Goal: Obtain resource: Download file/media

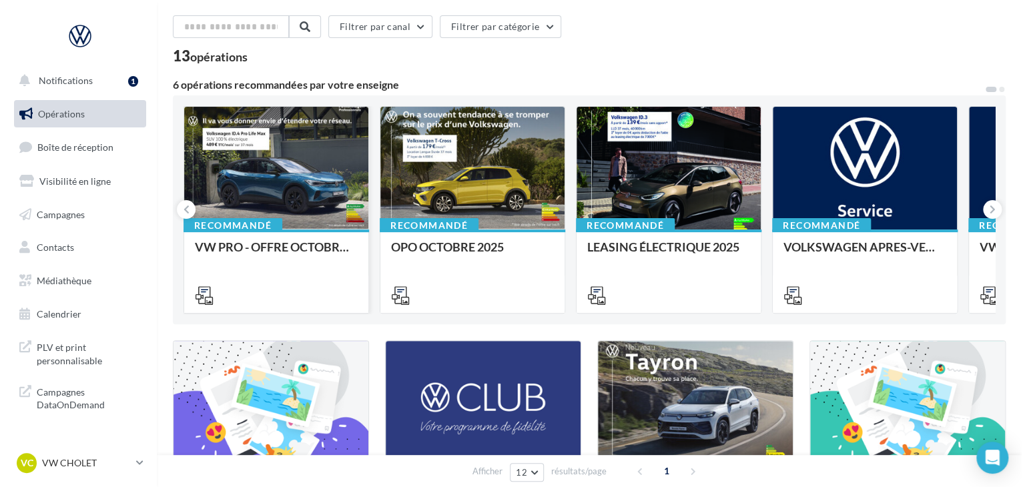
scroll to position [133, 0]
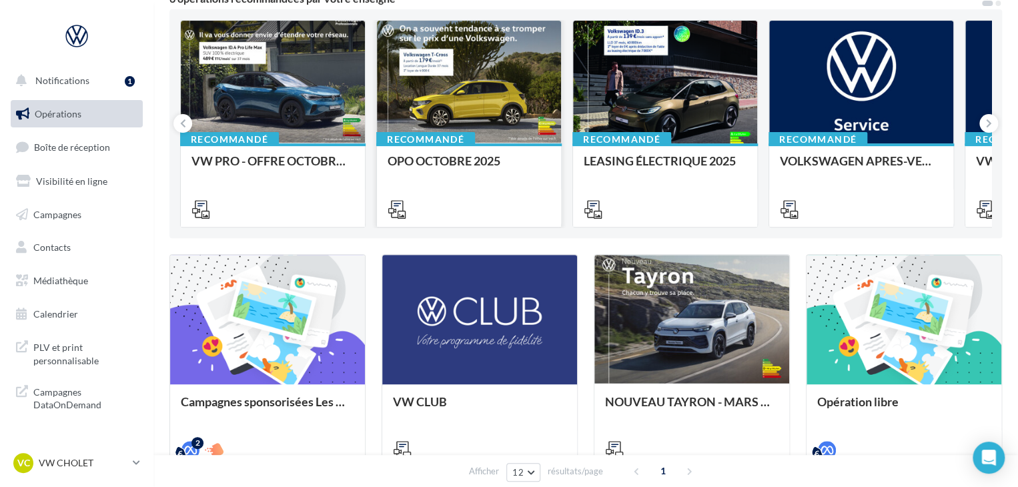
click at [491, 187] on div "OPO OCTOBRE 2025" at bounding box center [469, 184] width 163 height 61
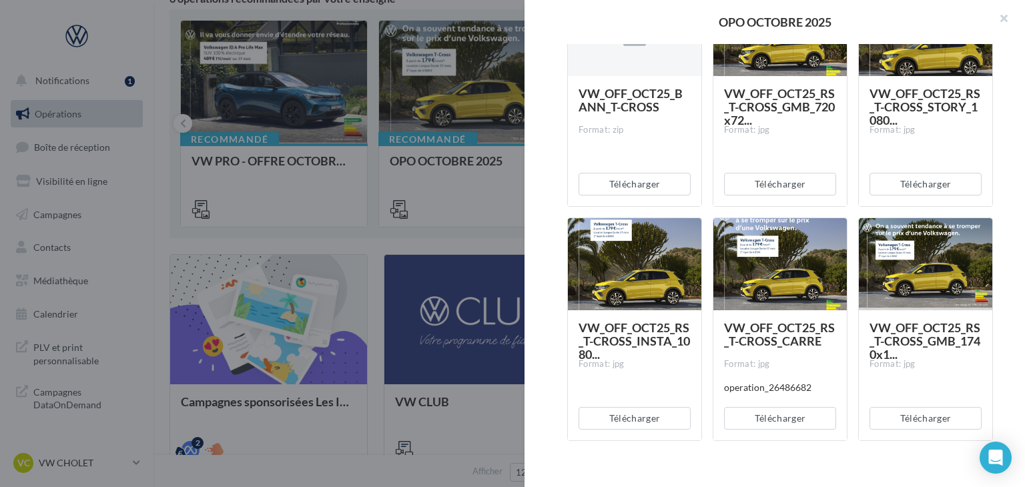
scroll to position [715, 0]
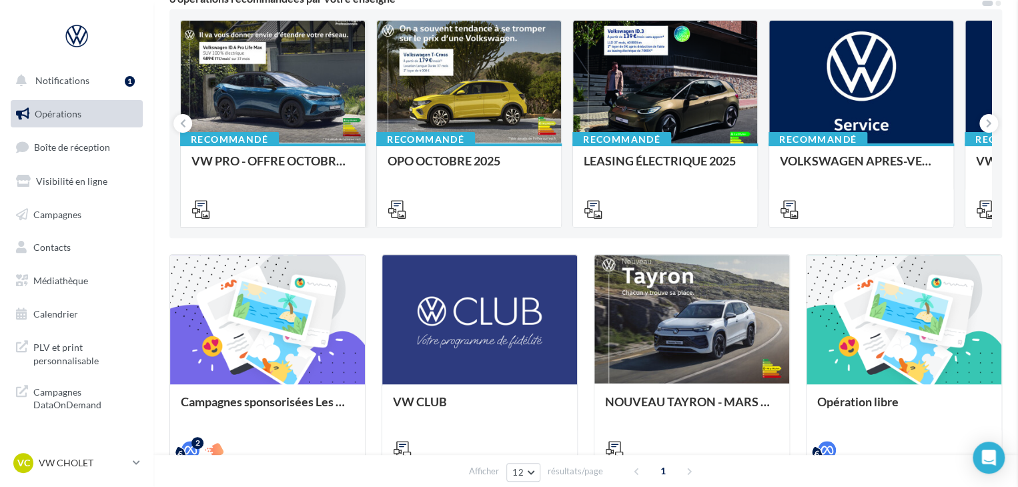
click at [275, 191] on div at bounding box center [273, 207] width 184 height 37
click at [286, 174] on div "VW PRO - OFFRE OCTOBRE 25" at bounding box center [272, 167] width 163 height 27
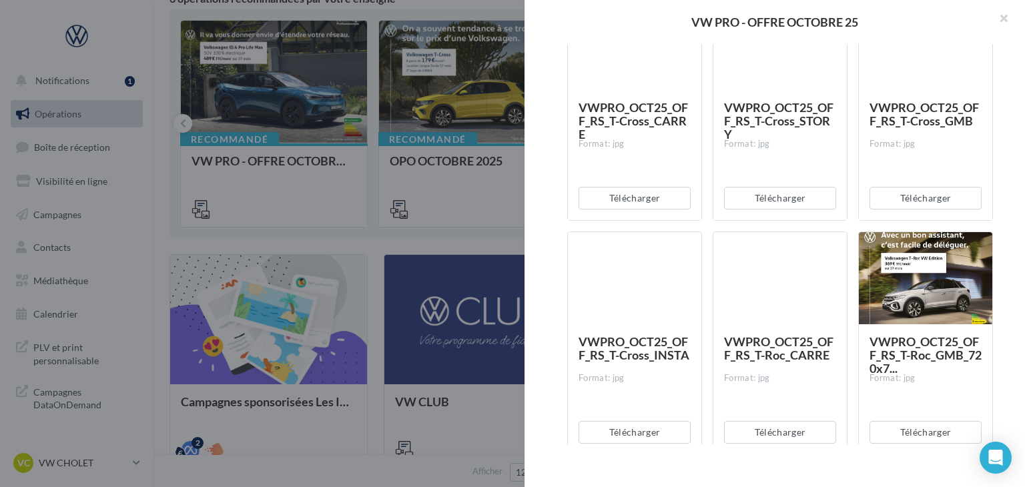
scroll to position [3003, 0]
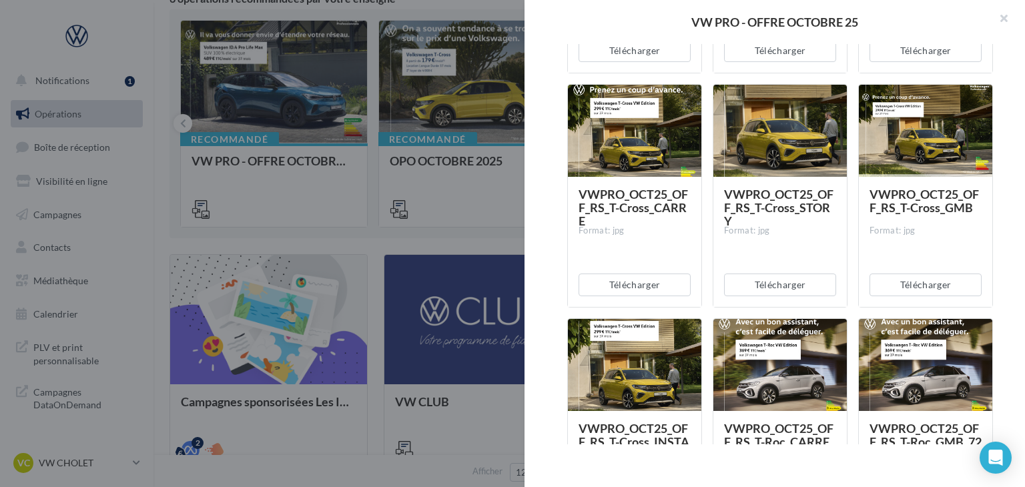
click at [472, 294] on div at bounding box center [512, 243] width 1025 height 487
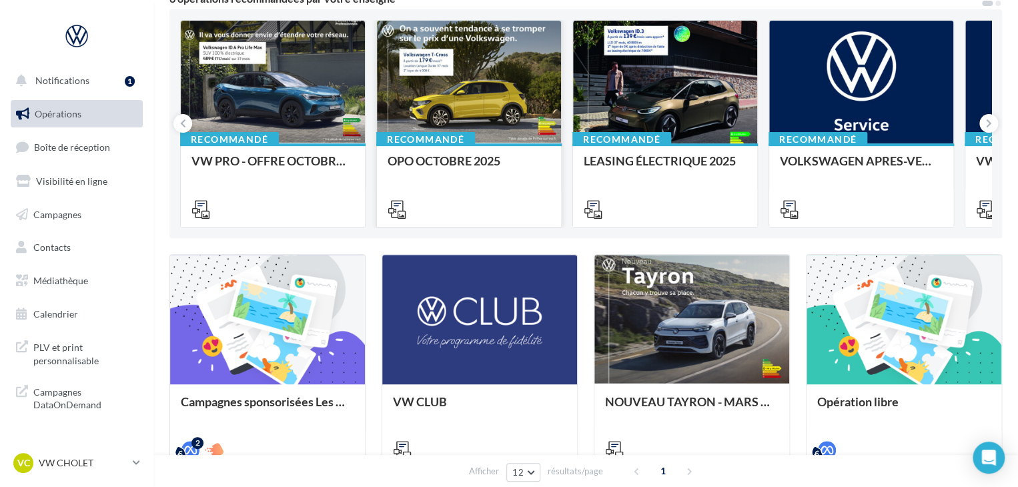
click at [478, 187] on div "OPO OCTOBRE 2025" at bounding box center [469, 184] width 163 height 61
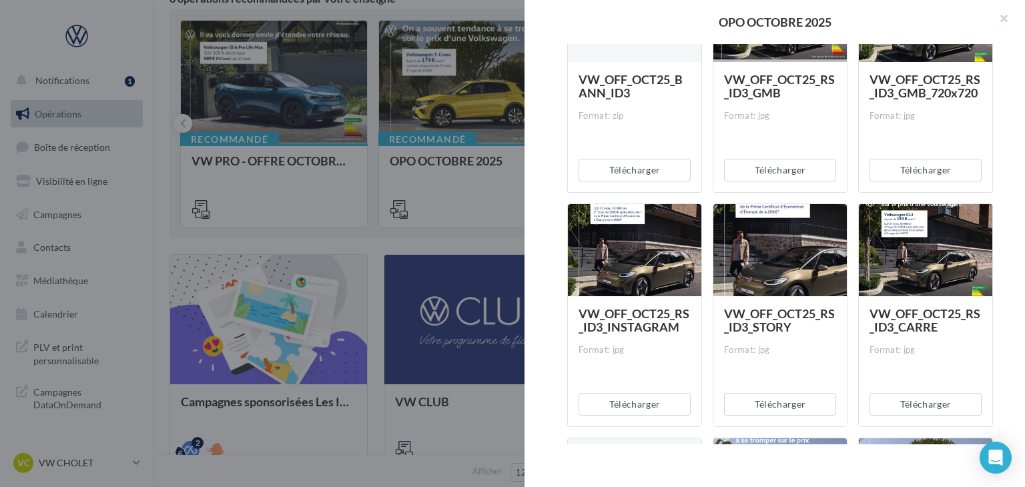
scroll to position [400, 0]
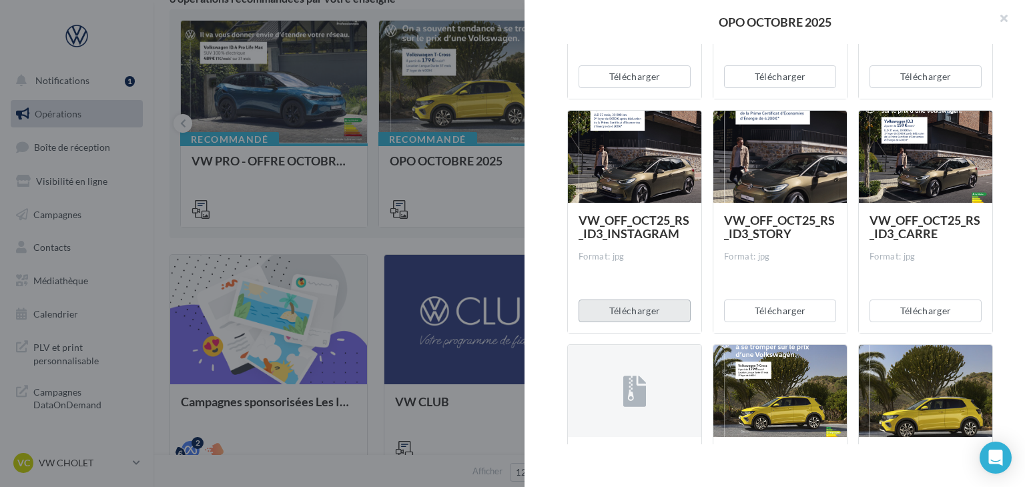
click at [616, 309] on button "Télécharger" at bounding box center [634, 311] width 112 height 23
click at [881, 302] on button "Télécharger" at bounding box center [925, 311] width 112 height 23
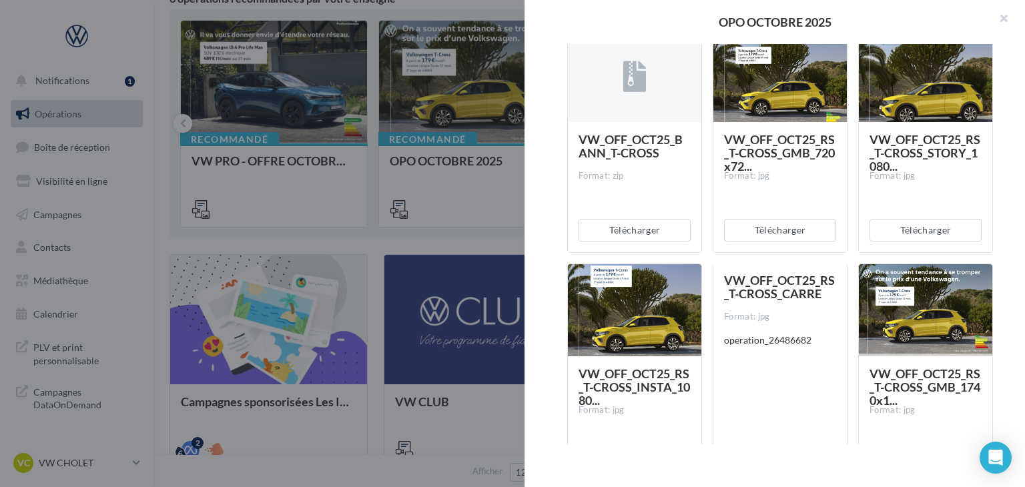
scroll to position [867, 0]
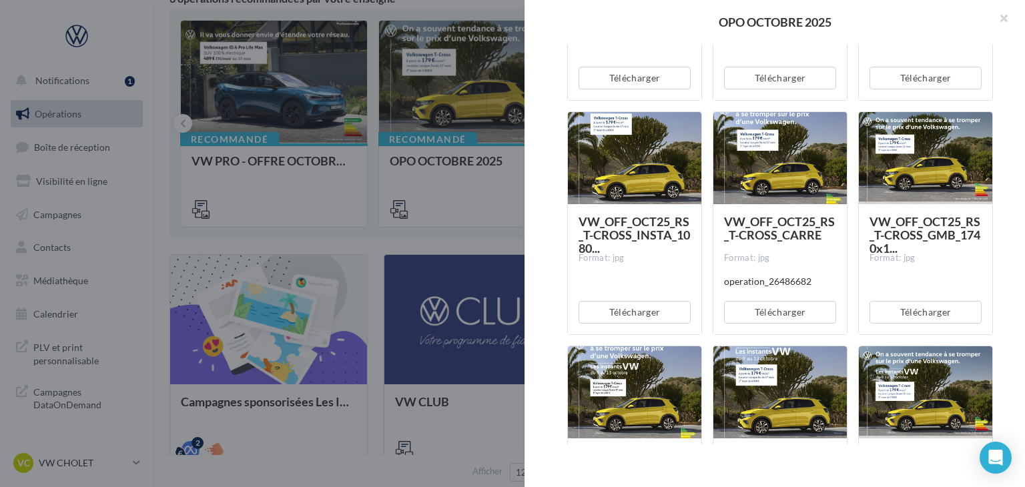
click at [998, 244] on div "Description Non renseignée Offre du mois VN OCTOBRE Document Documents liés à l…" at bounding box center [779, 244] width 511 height 400
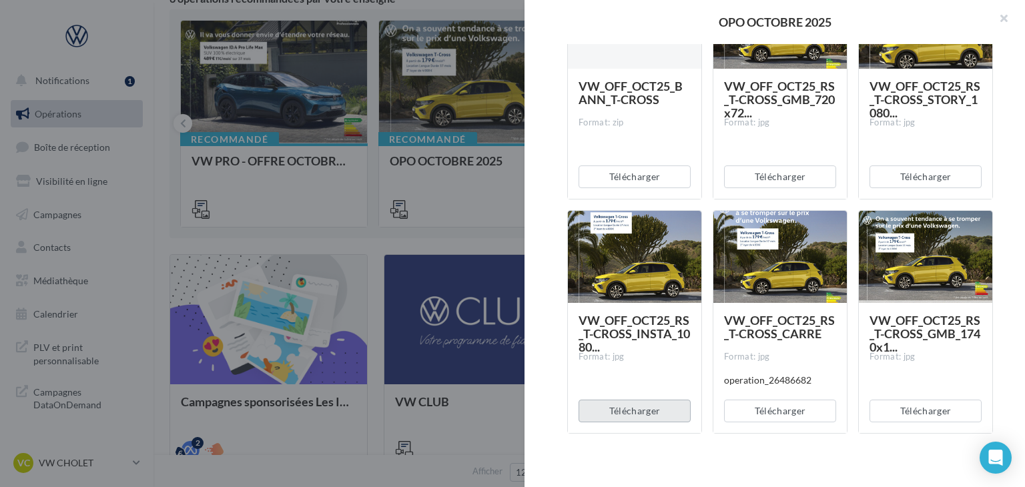
scroll to position [801, 0]
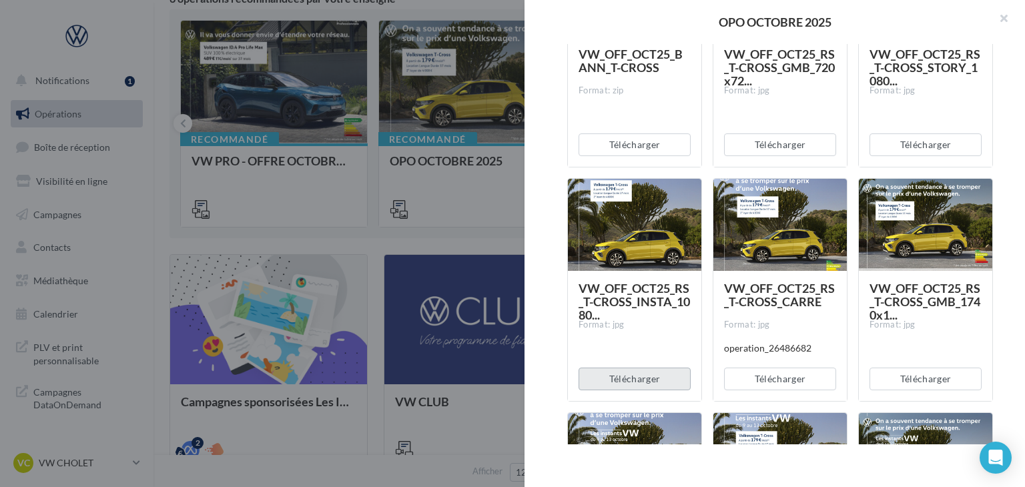
click at [659, 388] on button "Télécharger" at bounding box center [634, 379] width 112 height 23
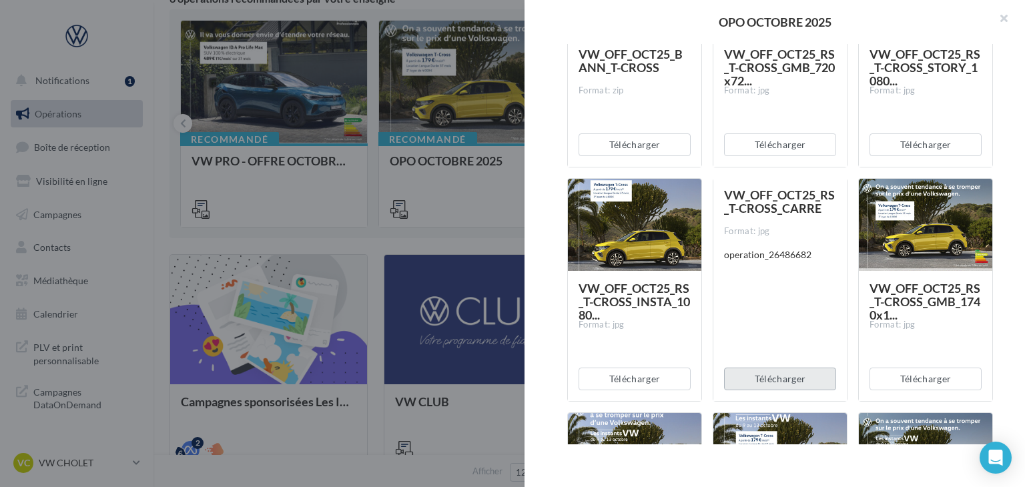
click at [759, 375] on button "Télécharger" at bounding box center [780, 379] width 112 height 23
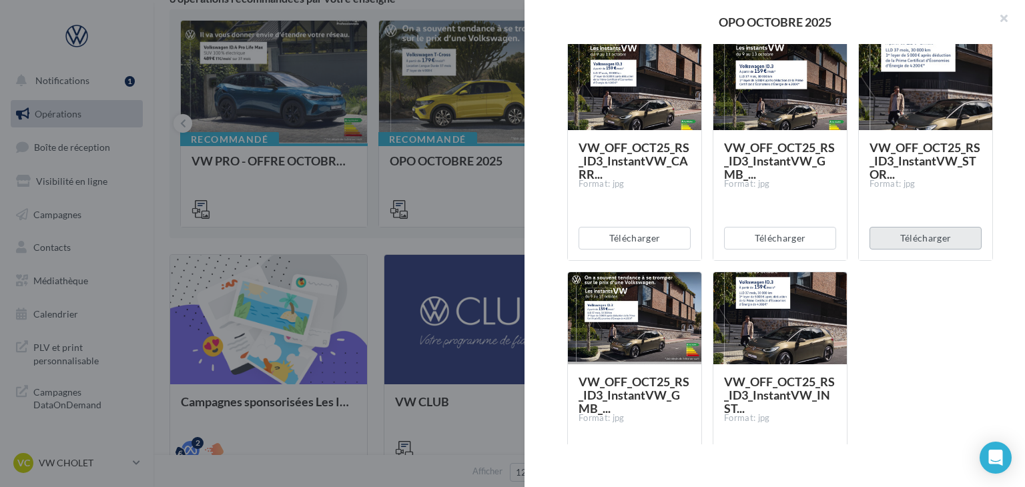
scroll to position [1715, 0]
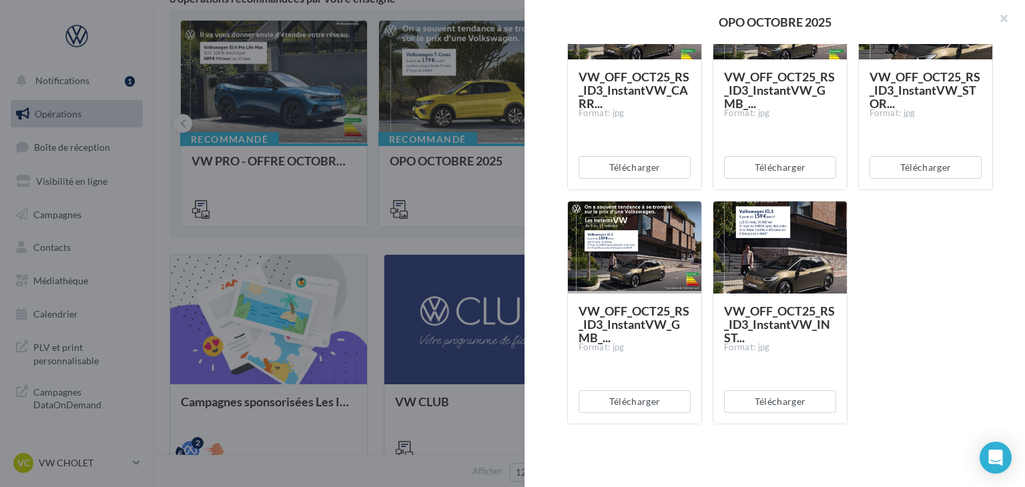
click at [430, 266] on div at bounding box center [512, 243] width 1025 height 487
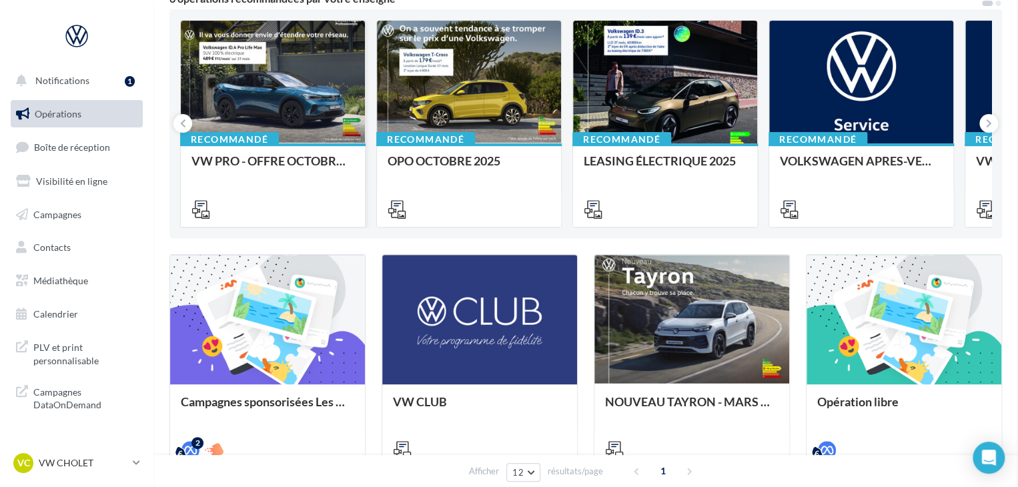
click at [279, 180] on div "VW PRO - OFFRE OCTOBRE 25" at bounding box center [272, 184] width 163 height 61
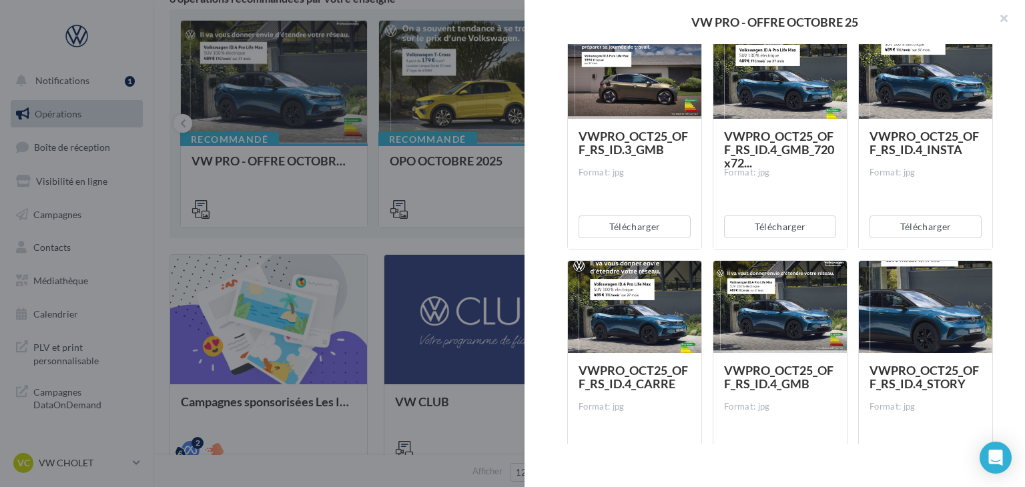
scroll to position [1001, 0]
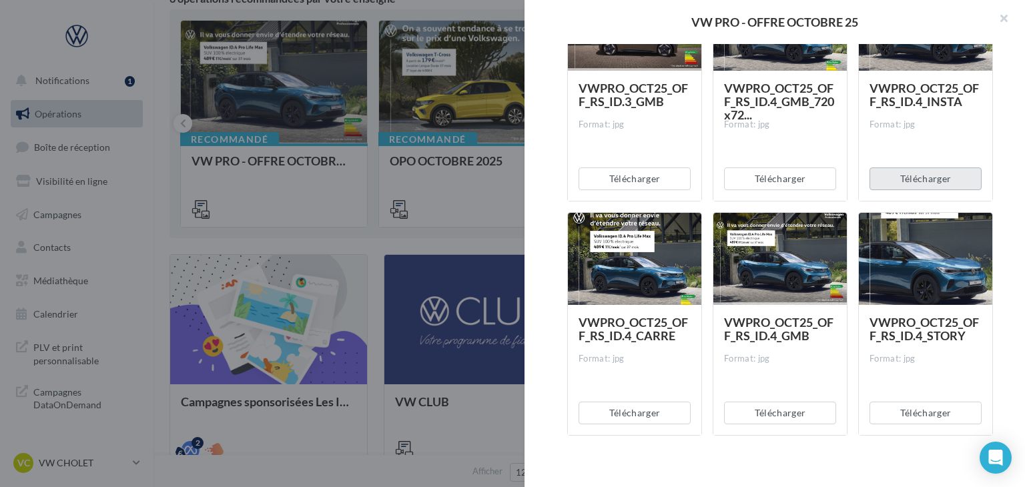
click at [907, 178] on button "Télécharger" at bounding box center [925, 178] width 112 height 23
click at [648, 416] on button "Télécharger" at bounding box center [634, 413] width 112 height 23
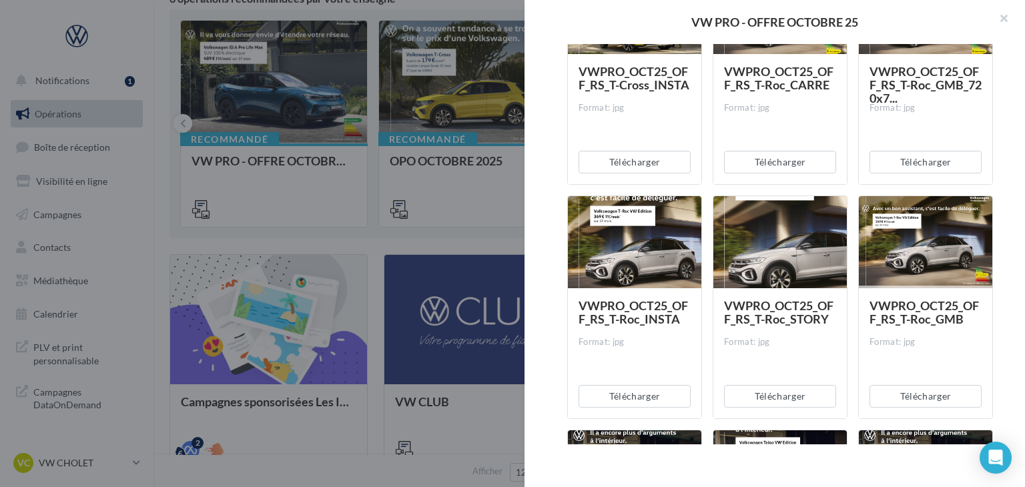
scroll to position [3336, 0]
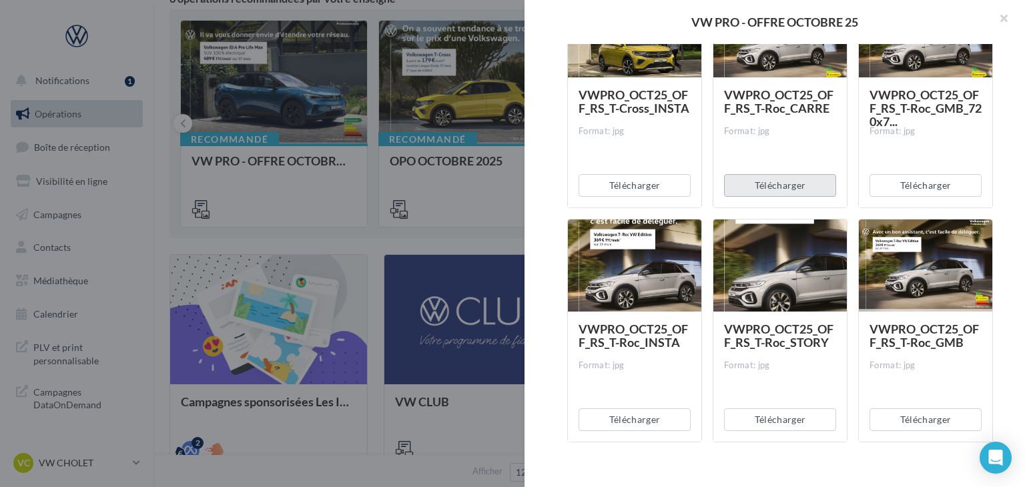
click at [791, 187] on button "Télécharger" at bounding box center [780, 185] width 112 height 23
click at [654, 411] on button "Télécharger" at bounding box center [634, 419] width 112 height 23
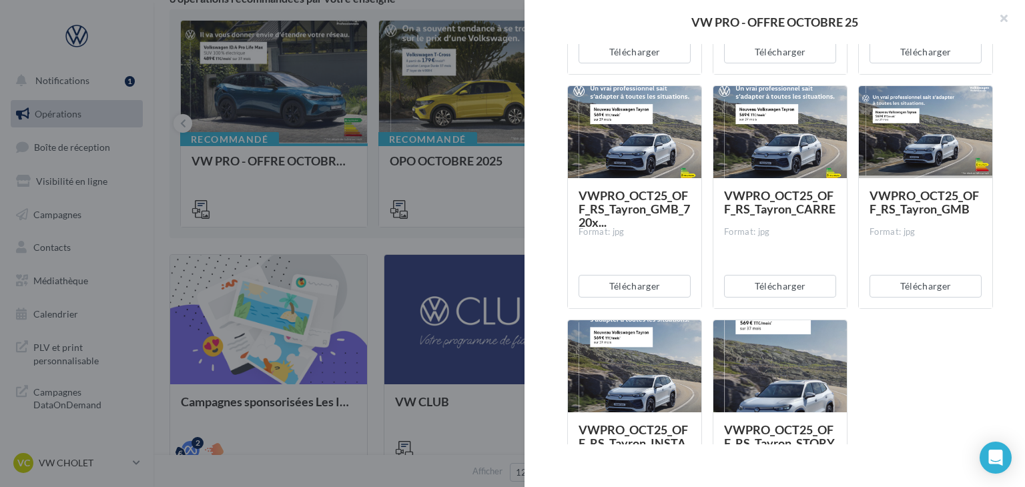
scroll to position [5263, 0]
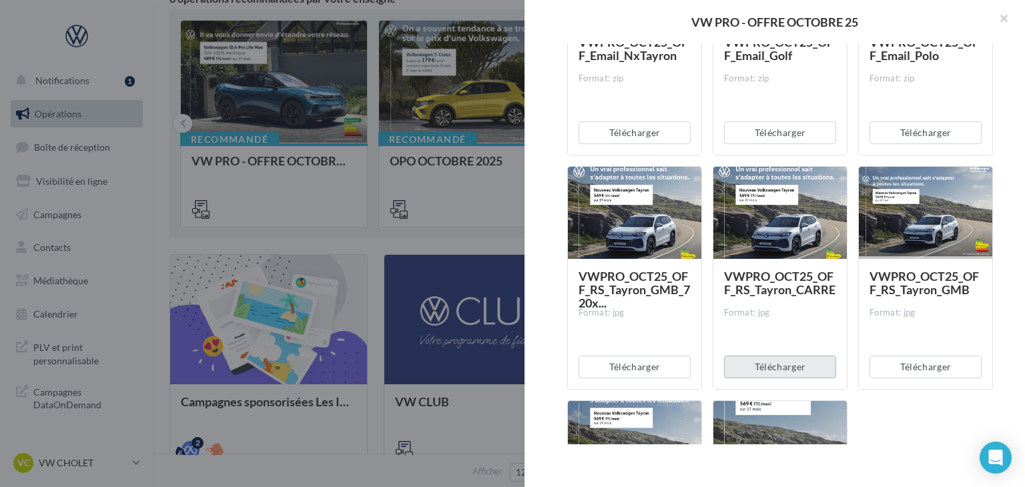
click at [782, 363] on button "Télécharger" at bounding box center [780, 367] width 112 height 23
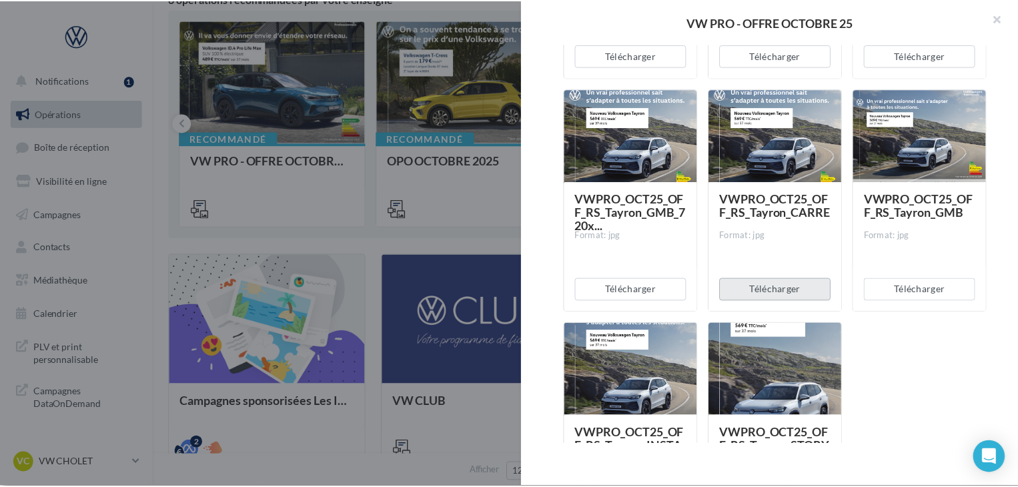
scroll to position [5462, 0]
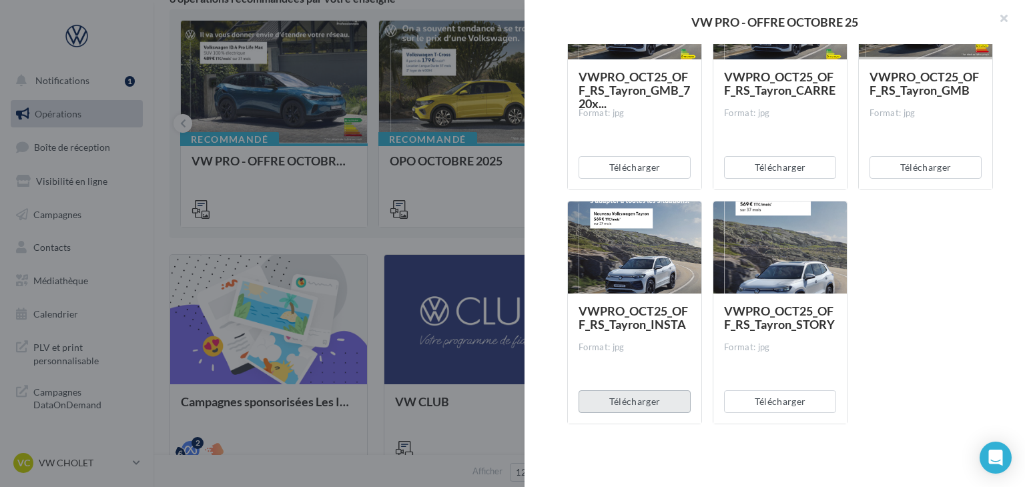
click at [634, 399] on button "Télécharger" at bounding box center [634, 401] width 112 height 23
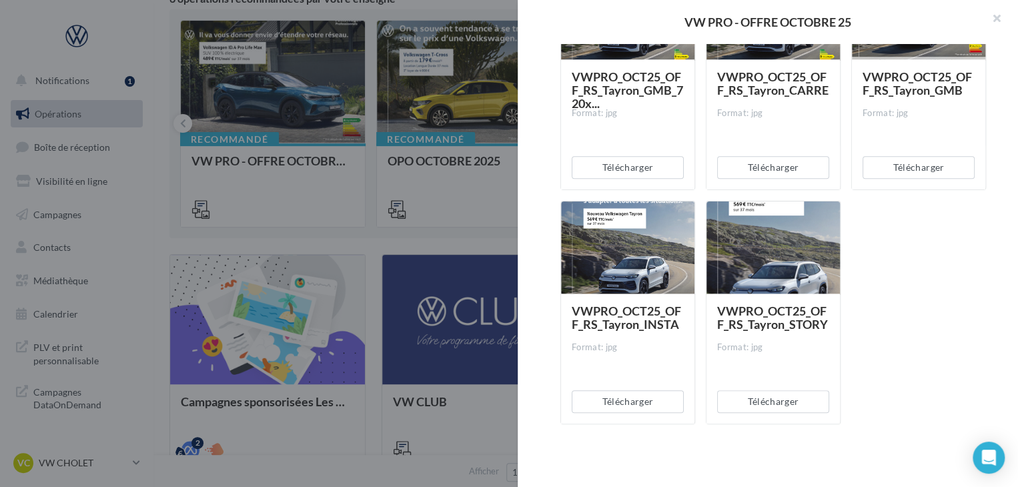
click at [448, 244] on div at bounding box center [509, 243] width 1018 height 487
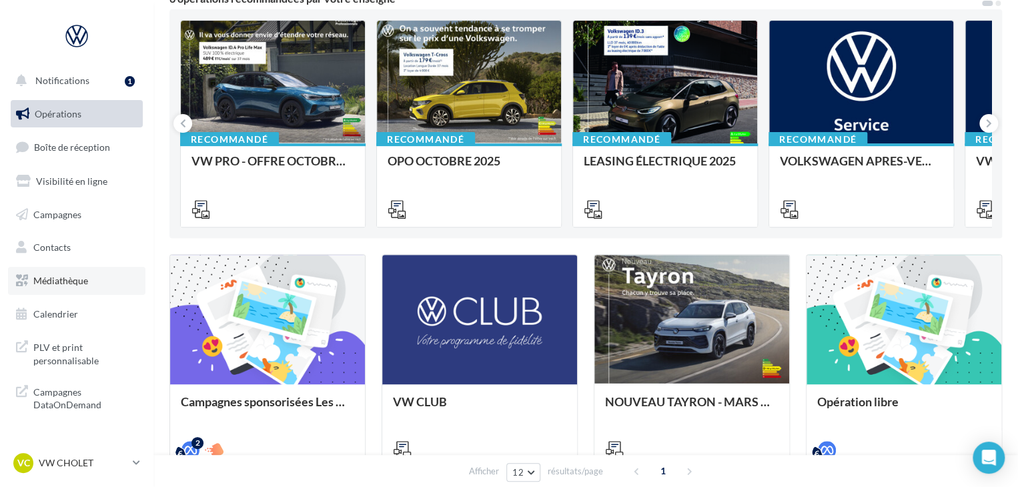
click at [71, 276] on span "Médiathèque" at bounding box center [60, 280] width 55 height 11
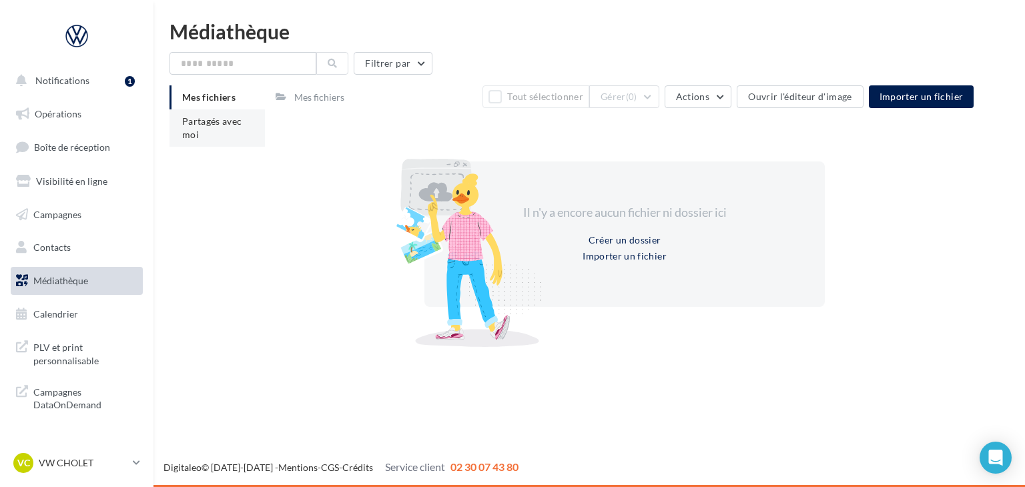
click at [217, 139] on li "Partagés avec moi" at bounding box center [216, 127] width 95 height 37
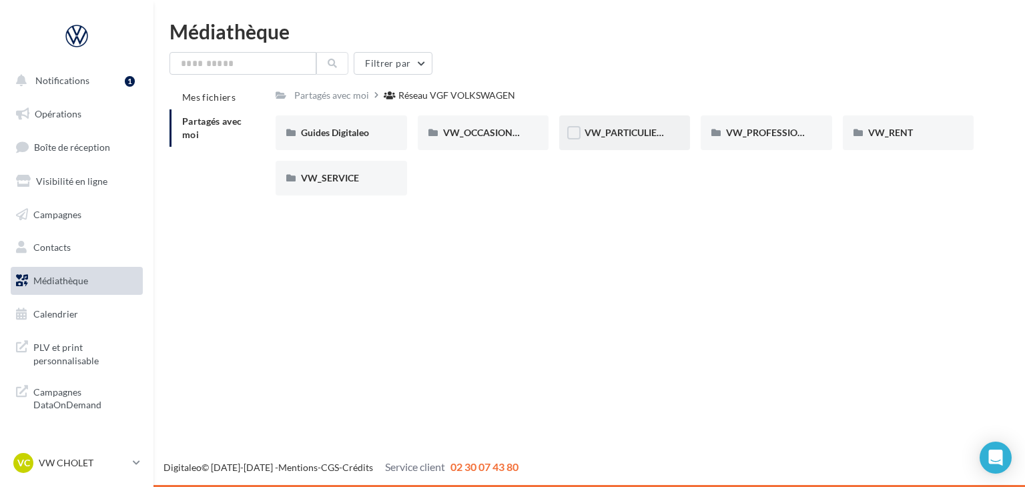
click at [608, 127] on div "VW_PARTICULIERS" at bounding box center [625, 132] width 80 height 13
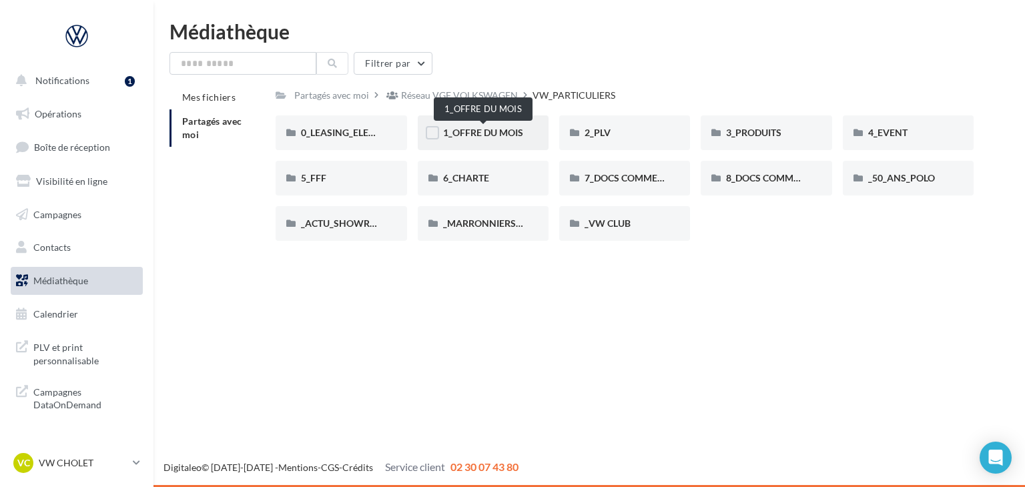
click at [504, 131] on span "1_OFFRE DU MOIS" at bounding box center [483, 132] width 80 height 11
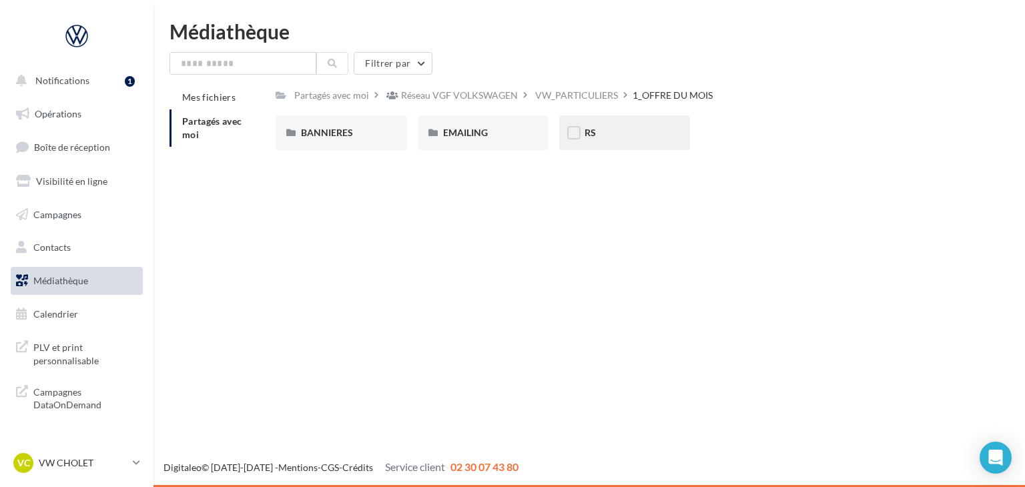
click at [615, 124] on div "RS" at bounding box center [624, 132] width 131 height 35
click at [558, 135] on div "SANS PO SANS PO" at bounding box center [488, 132] width 141 height 35
click at [493, 137] on div "SANS PO" at bounding box center [483, 132] width 80 height 13
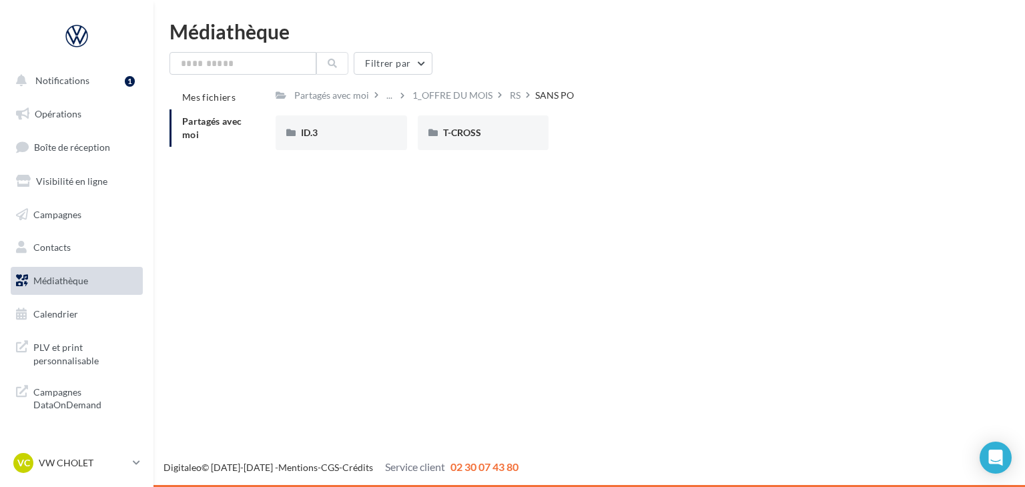
click at [493, 137] on div "T-CROSS" at bounding box center [483, 132] width 80 height 13
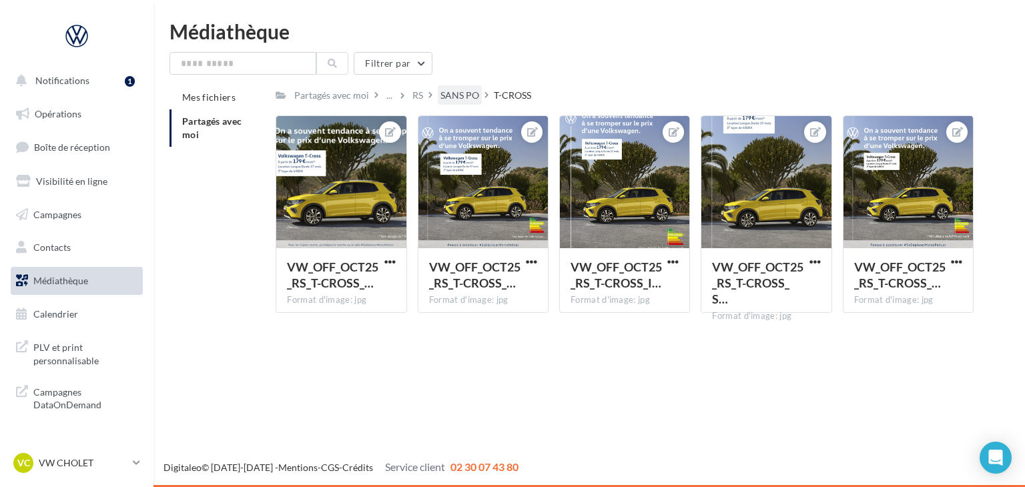
click at [451, 97] on div "SANS PO" at bounding box center [459, 95] width 39 height 13
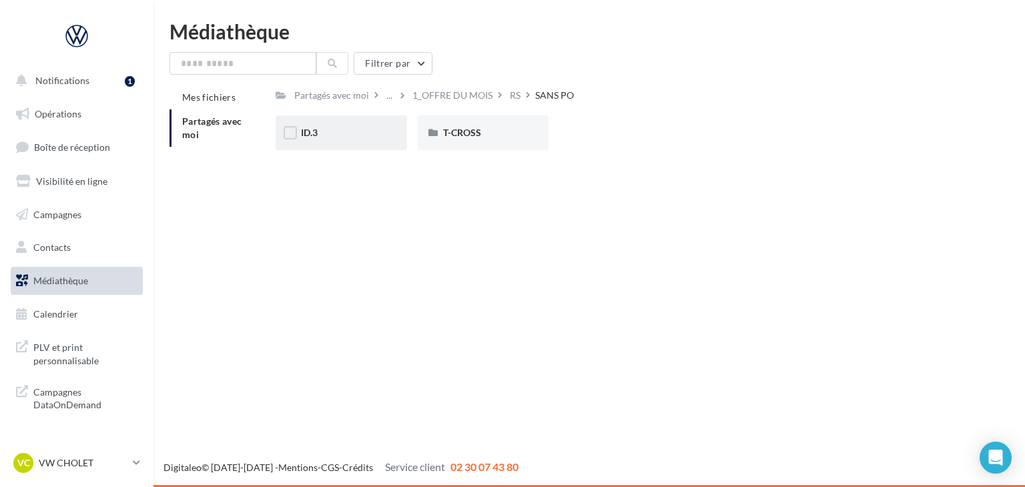
click at [374, 137] on div "ID.3" at bounding box center [341, 132] width 80 height 13
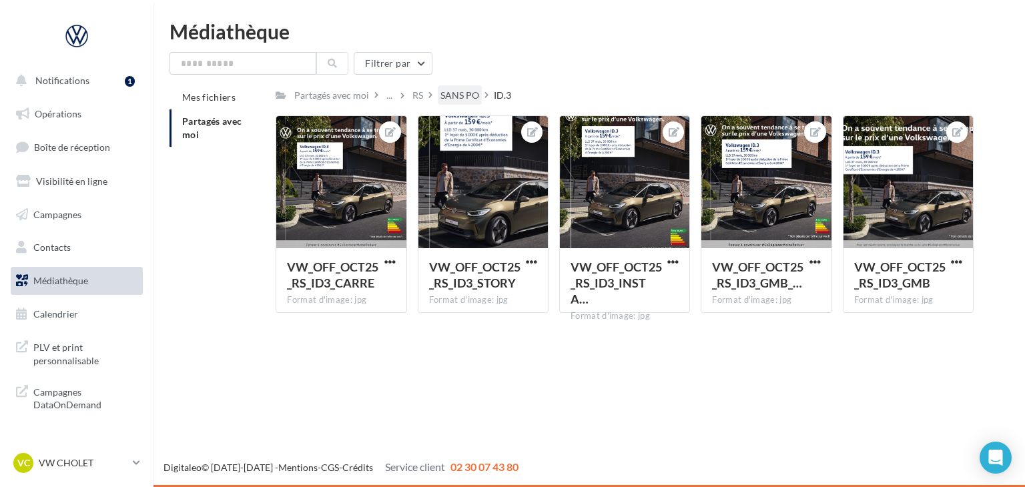
click at [448, 93] on div "SANS PO" at bounding box center [459, 95] width 39 height 13
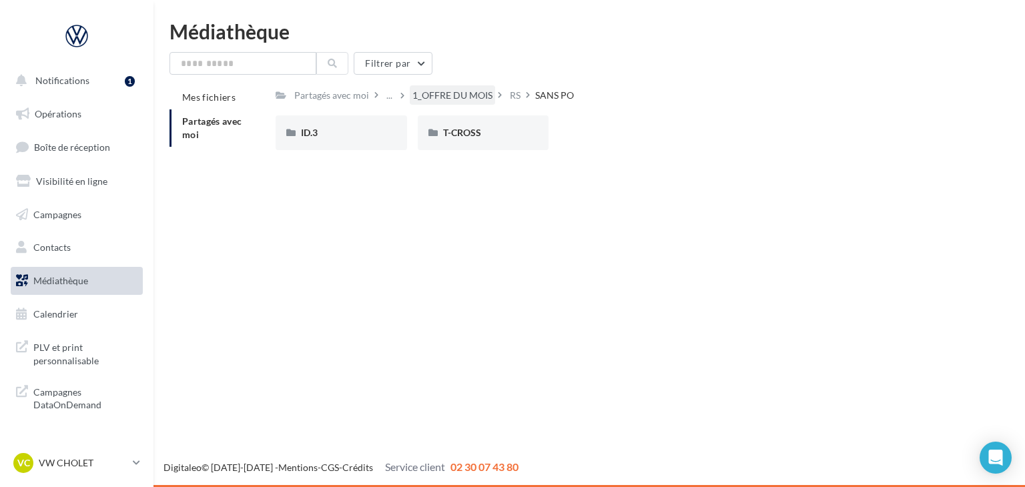
click at [436, 93] on div "1_OFFRE DU MOIS" at bounding box center [452, 95] width 80 height 13
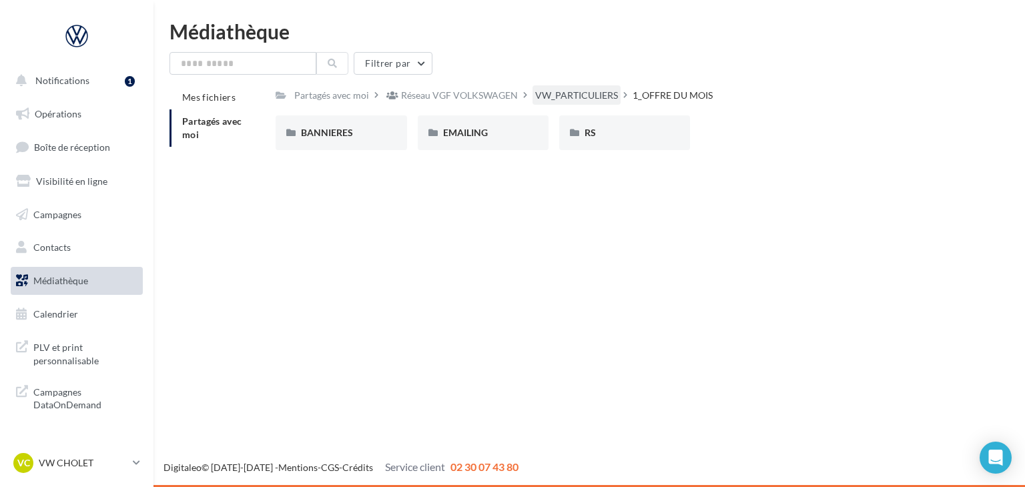
click at [550, 91] on div "VW_PARTICULIERS" at bounding box center [576, 95] width 83 height 13
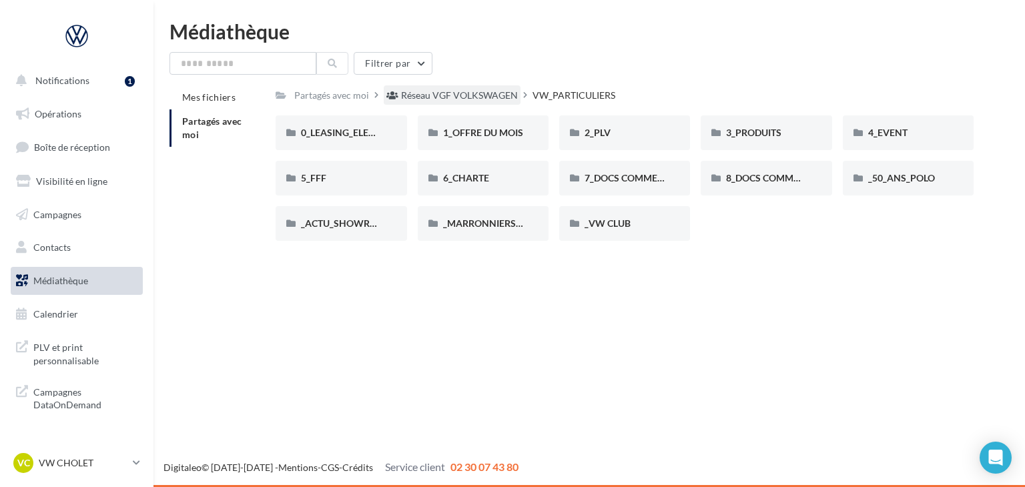
click at [504, 98] on div "Réseau VGF VOLKSWAGEN" at bounding box center [459, 95] width 117 height 13
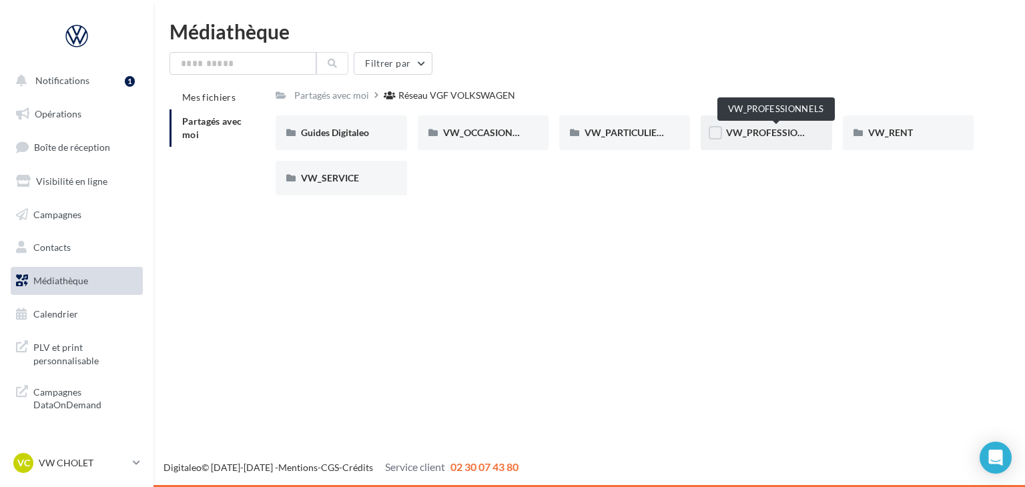
click at [773, 135] on span "VW_PROFESSIONNELS" at bounding box center [776, 132] width 101 height 11
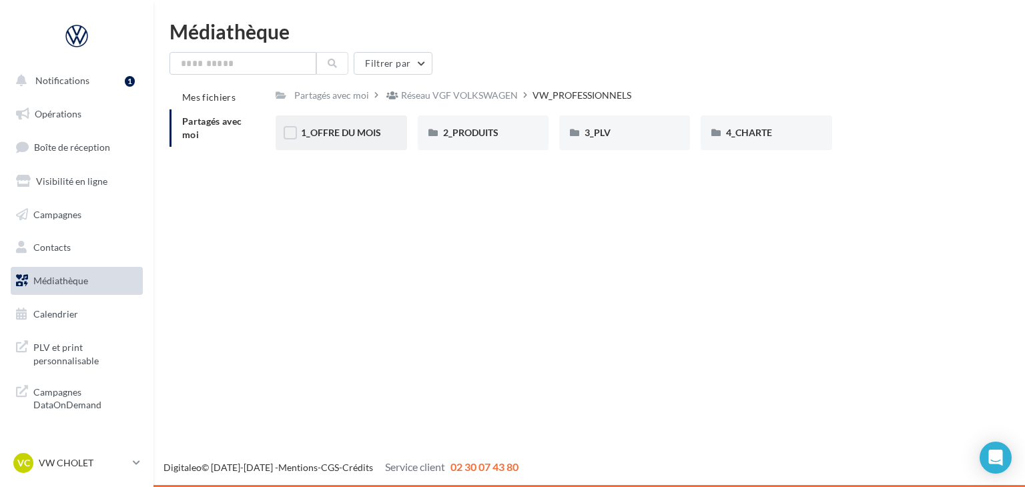
click at [362, 142] on div "1_OFFRE DU MOIS" at bounding box center [341, 132] width 131 height 35
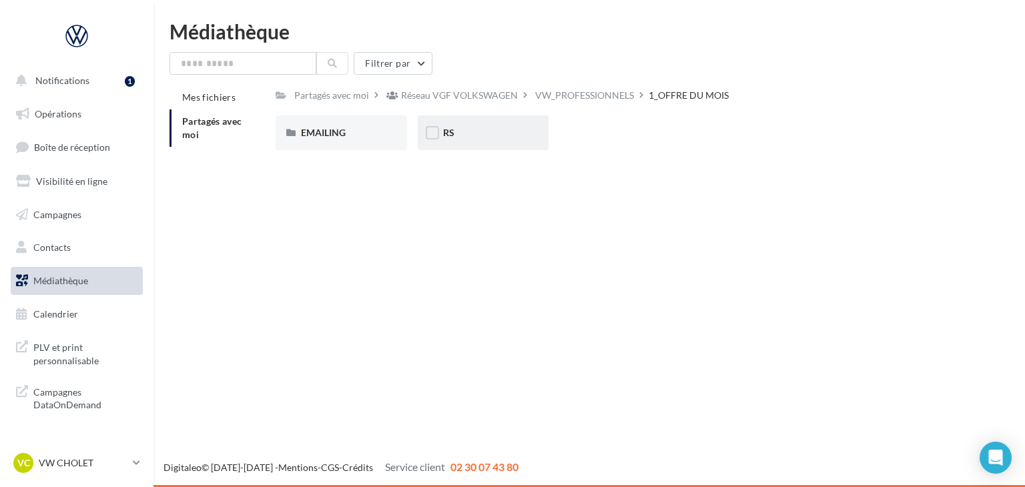
click at [498, 139] on div "RS" at bounding box center [483, 132] width 80 height 13
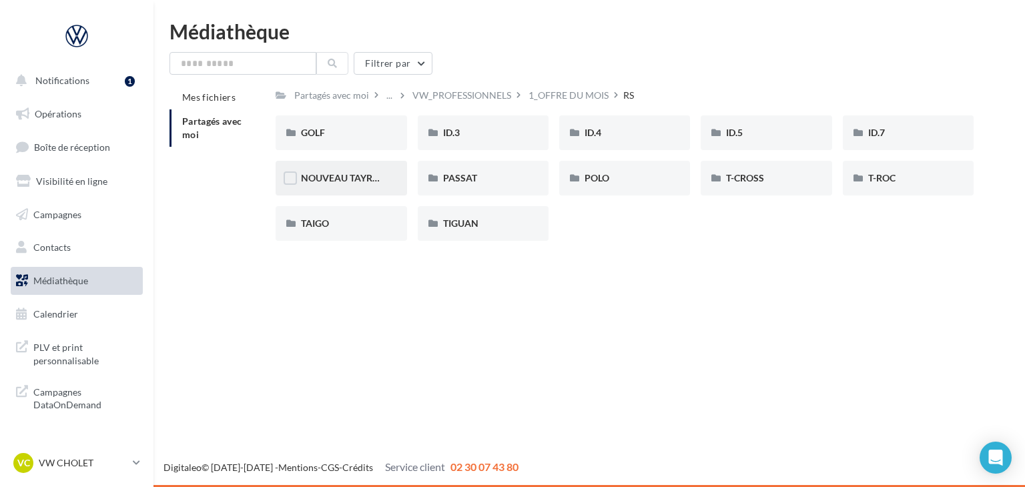
click at [371, 182] on span "NOUVEAU TAYRON" at bounding box center [344, 177] width 86 height 11
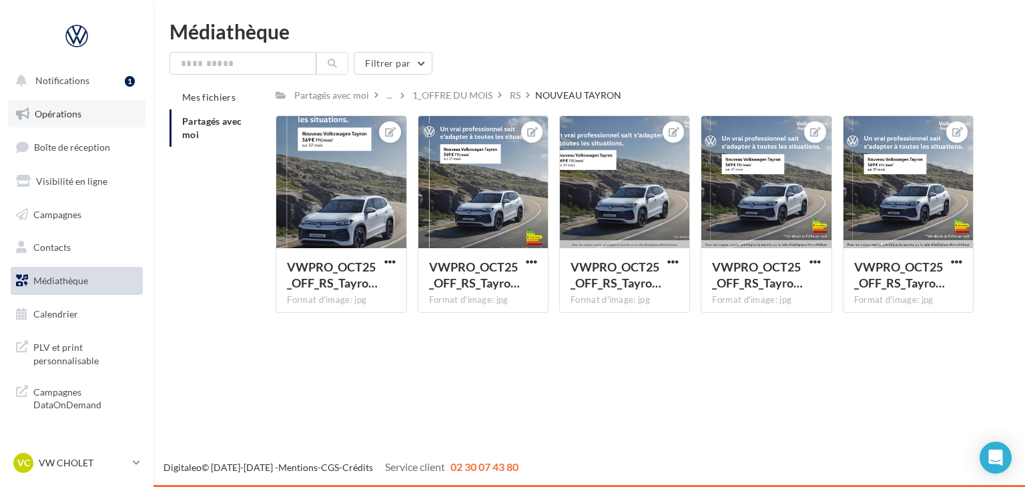
click at [72, 121] on link "Opérations" at bounding box center [76, 114] width 137 height 28
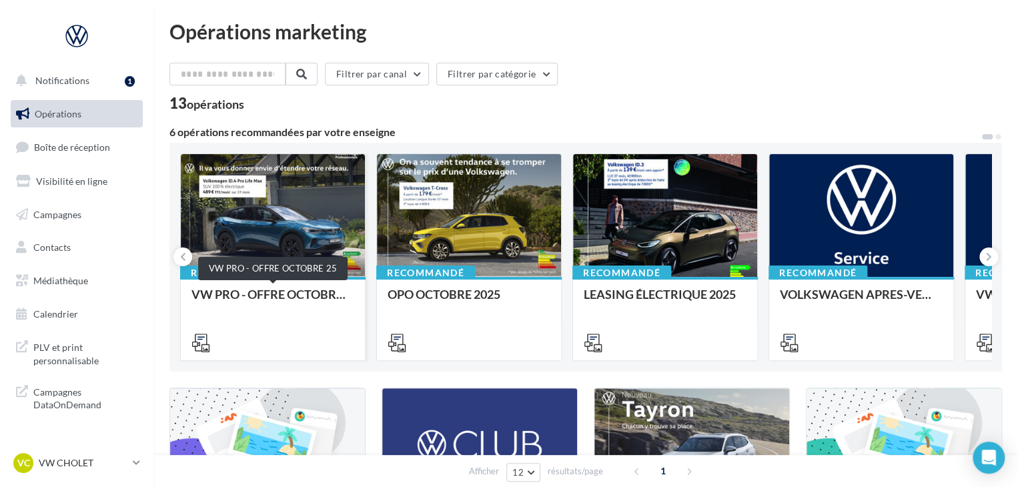
click at [293, 310] on div "VW PRO - OFFRE OCTOBRE 25" at bounding box center [272, 301] width 163 height 27
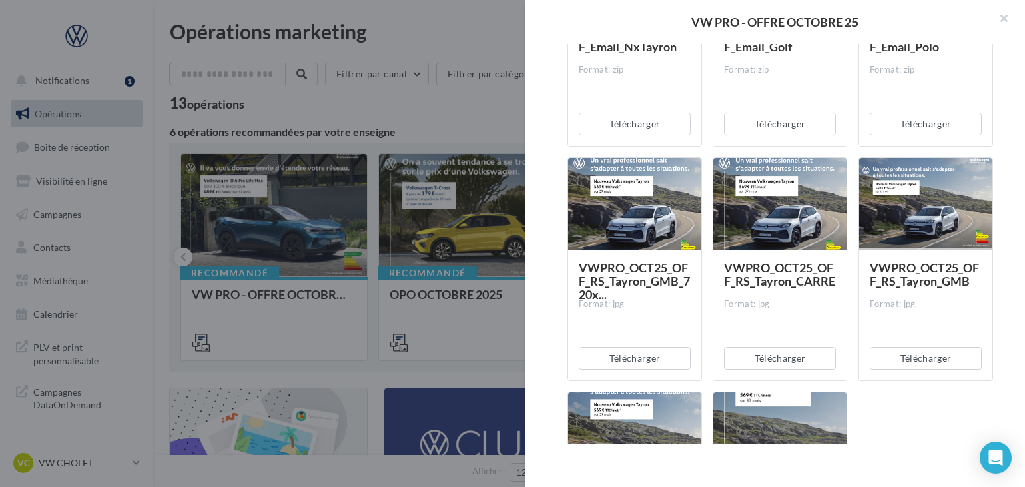
scroll to position [5462, 0]
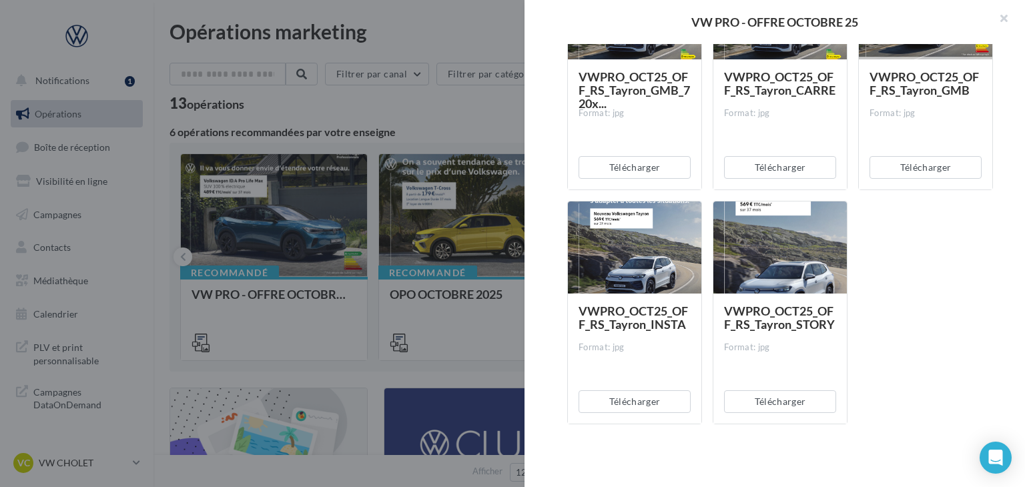
click at [502, 302] on div at bounding box center [512, 243] width 1025 height 487
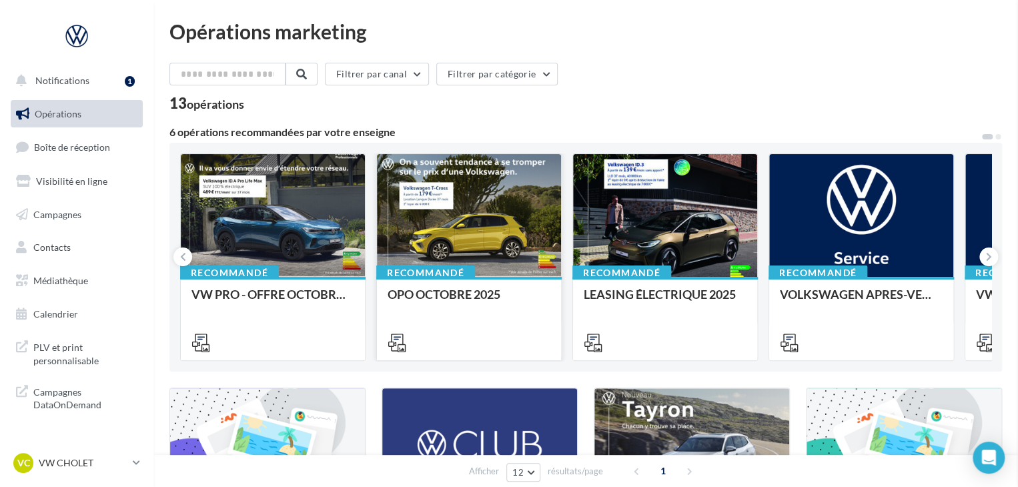
click at [482, 305] on div "OPO OCTOBRE 2025" at bounding box center [469, 301] width 163 height 27
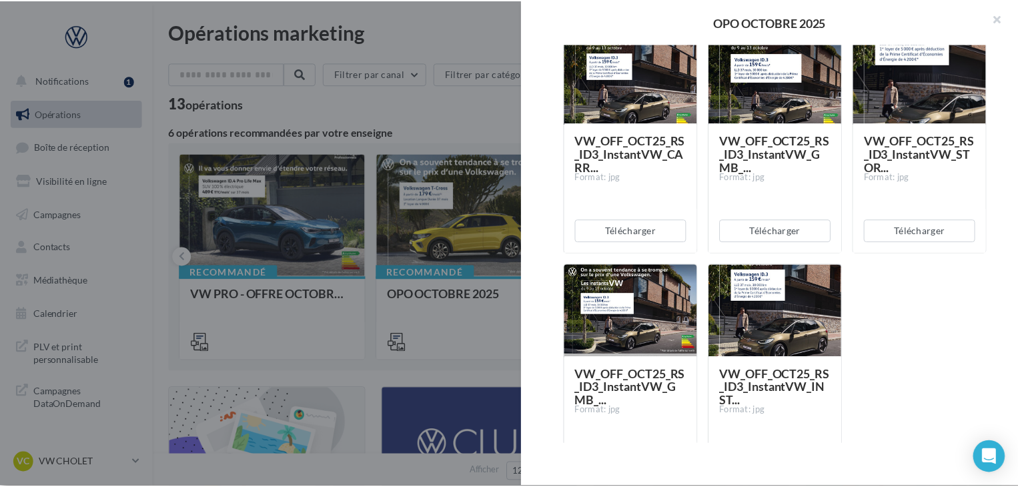
scroll to position [1715, 0]
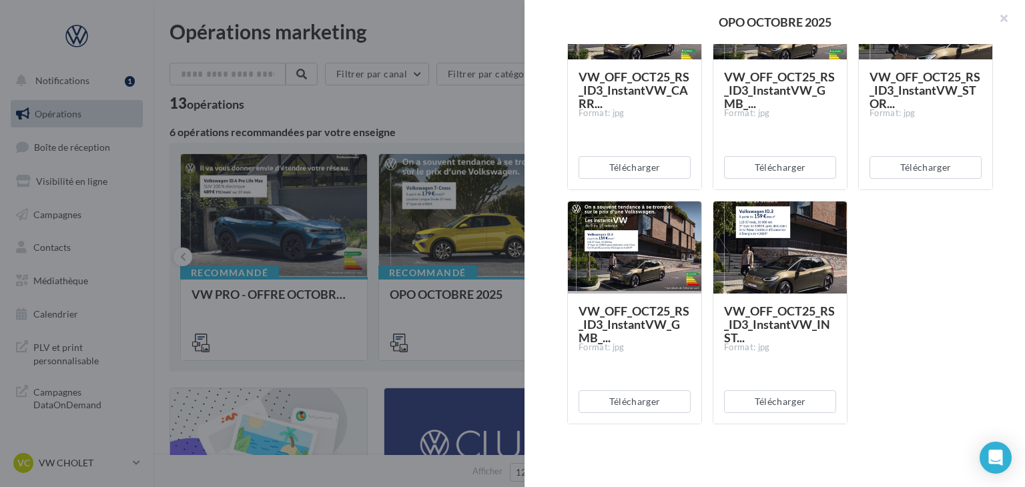
click at [384, 369] on div at bounding box center [512, 243] width 1025 height 487
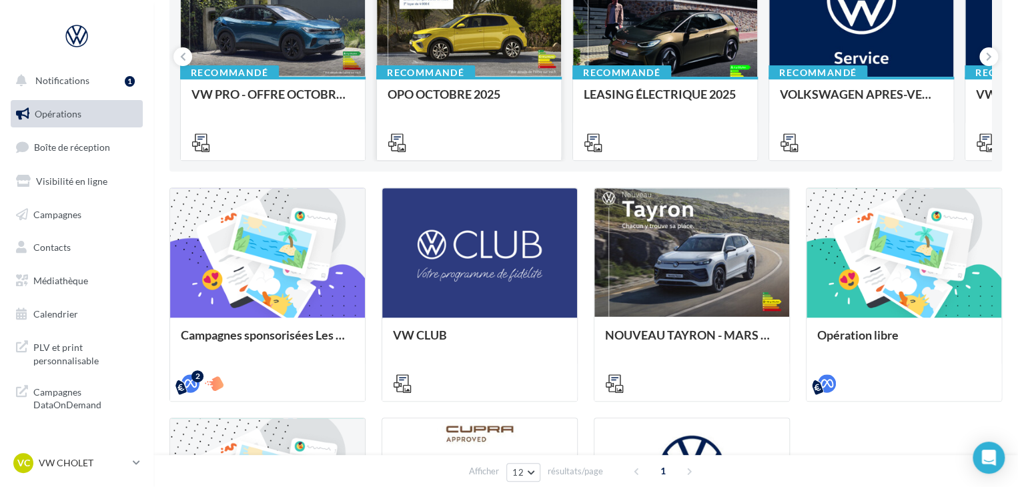
scroll to position [0, 0]
